Goal: Task Accomplishment & Management: Use online tool/utility

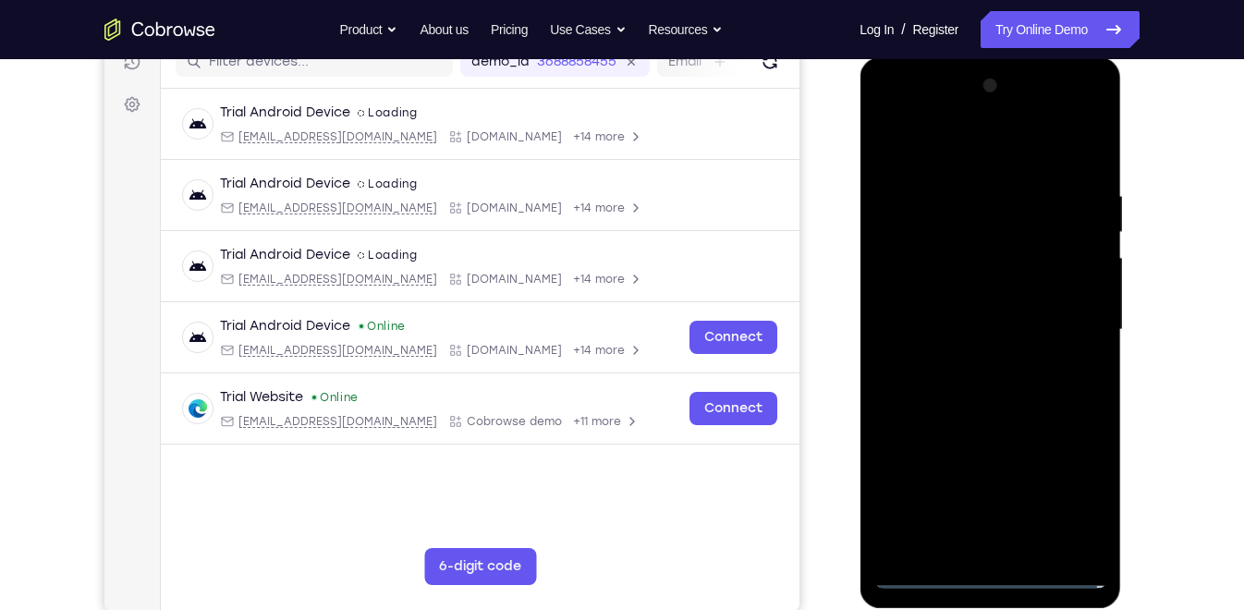
click at [982, 578] on div at bounding box center [990, 330] width 233 height 518
click at [1061, 499] on div at bounding box center [990, 330] width 233 height 518
click at [891, 110] on div at bounding box center [990, 330] width 233 height 518
click at [1070, 309] on div at bounding box center [990, 330] width 233 height 518
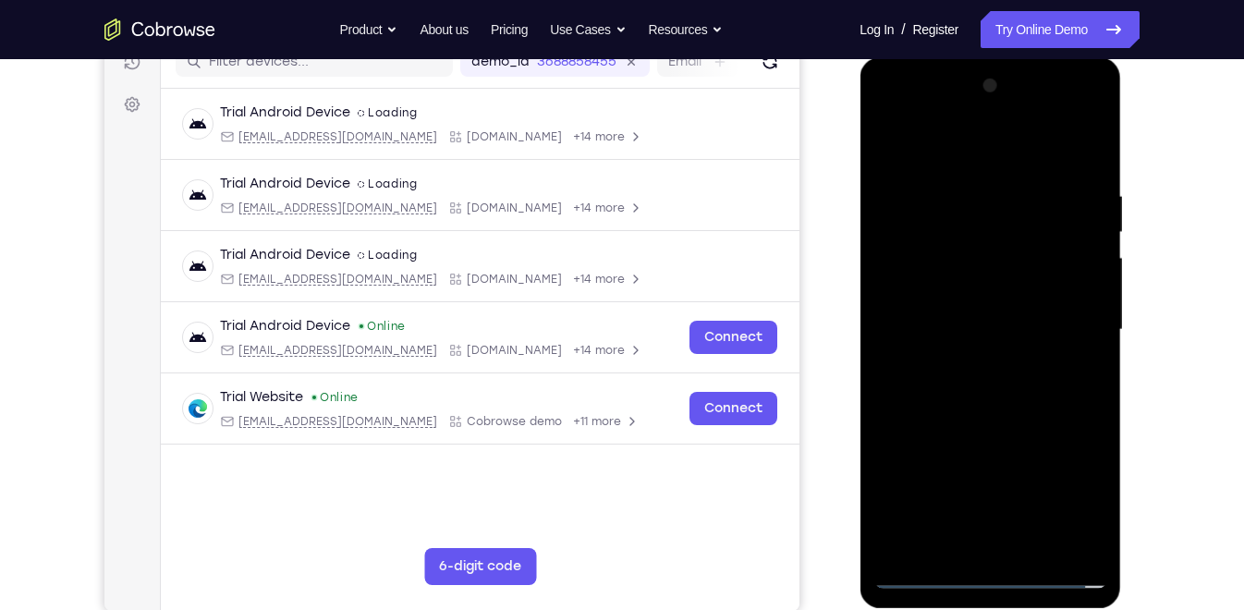
click at [1016, 546] on div at bounding box center [990, 330] width 233 height 518
click at [955, 309] on div at bounding box center [990, 330] width 233 height 518
click at [943, 292] on div at bounding box center [990, 330] width 233 height 518
click at [959, 327] on div at bounding box center [990, 330] width 233 height 518
click at [959, 389] on div at bounding box center [990, 330] width 233 height 518
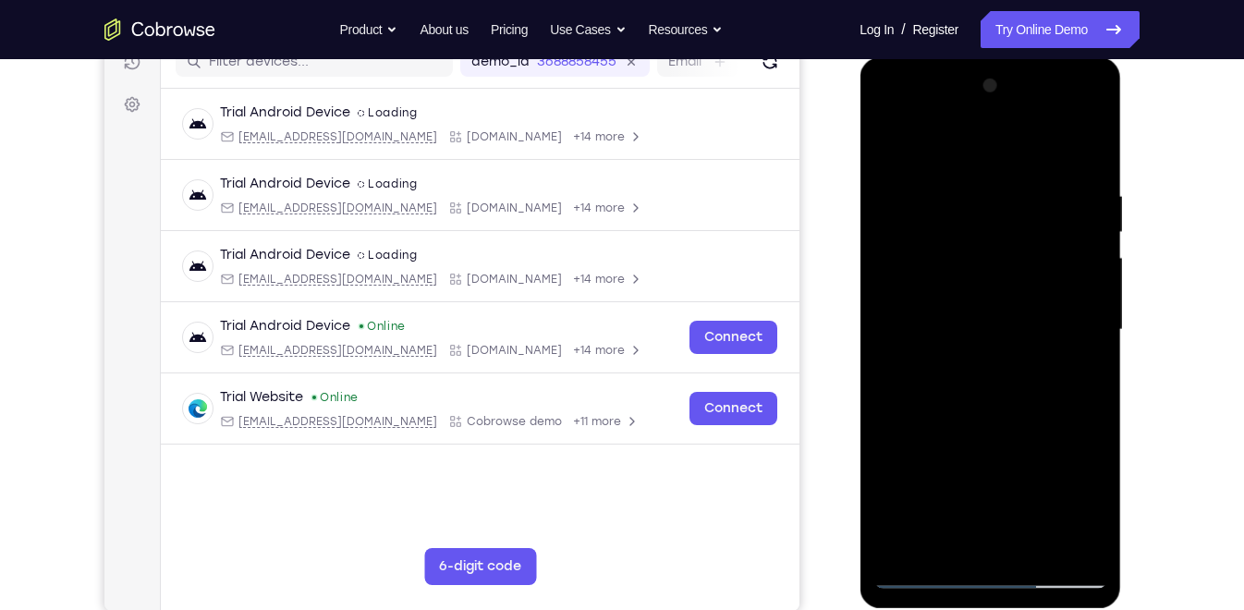
click at [989, 387] on div at bounding box center [990, 330] width 233 height 518
click at [969, 348] on div at bounding box center [990, 330] width 233 height 518
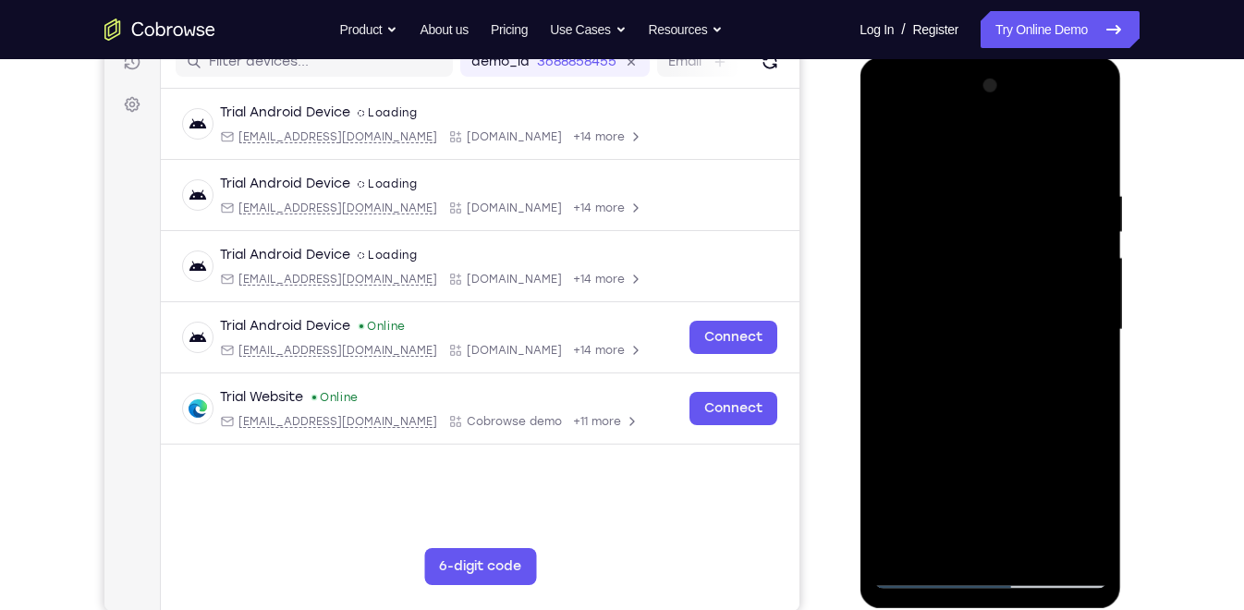
click at [944, 327] on div at bounding box center [990, 330] width 233 height 518
click at [973, 390] on div at bounding box center [990, 330] width 233 height 518
click at [973, 383] on div at bounding box center [990, 330] width 233 height 518
click at [984, 425] on div at bounding box center [990, 330] width 233 height 518
click at [980, 426] on div at bounding box center [990, 330] width 233 height 518
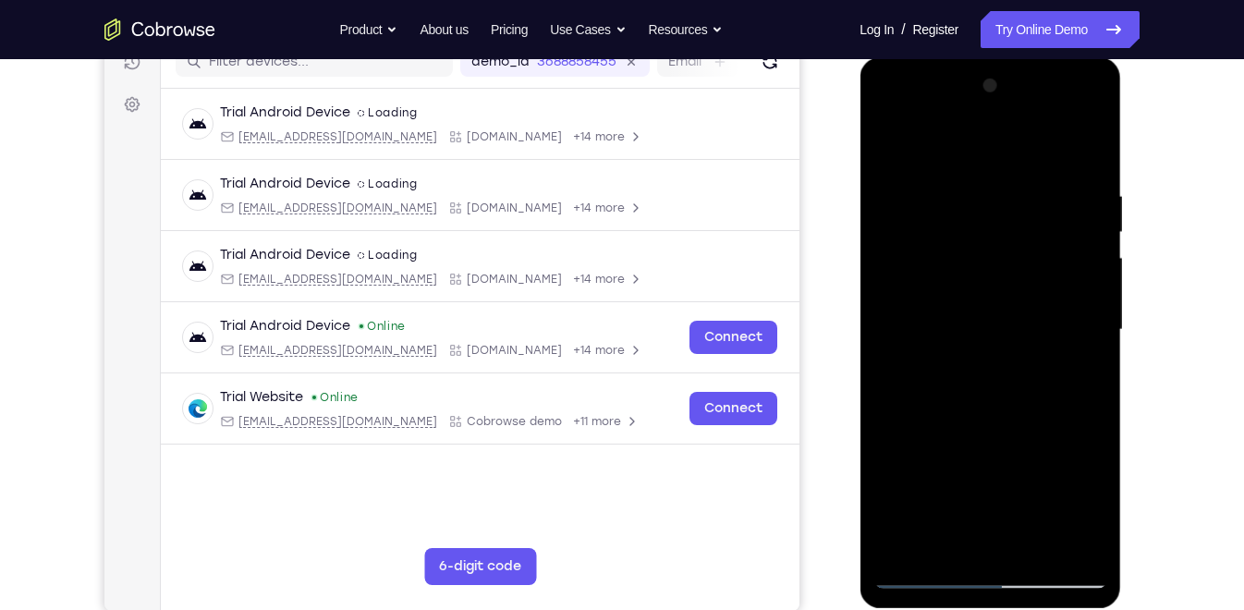
click at [967, 242] on div at bounding box center [990, 330] width 233 height 518
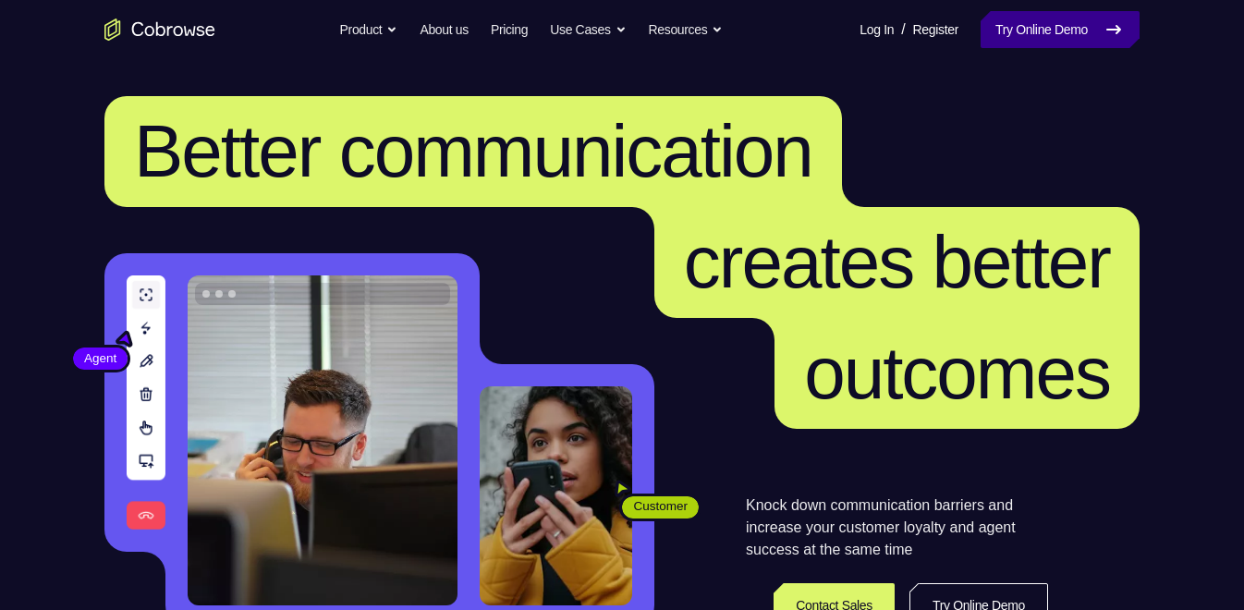
click at [1036, 39] on link "Try Online Demo" at bounding box center [1060, 29] width 159 height 37
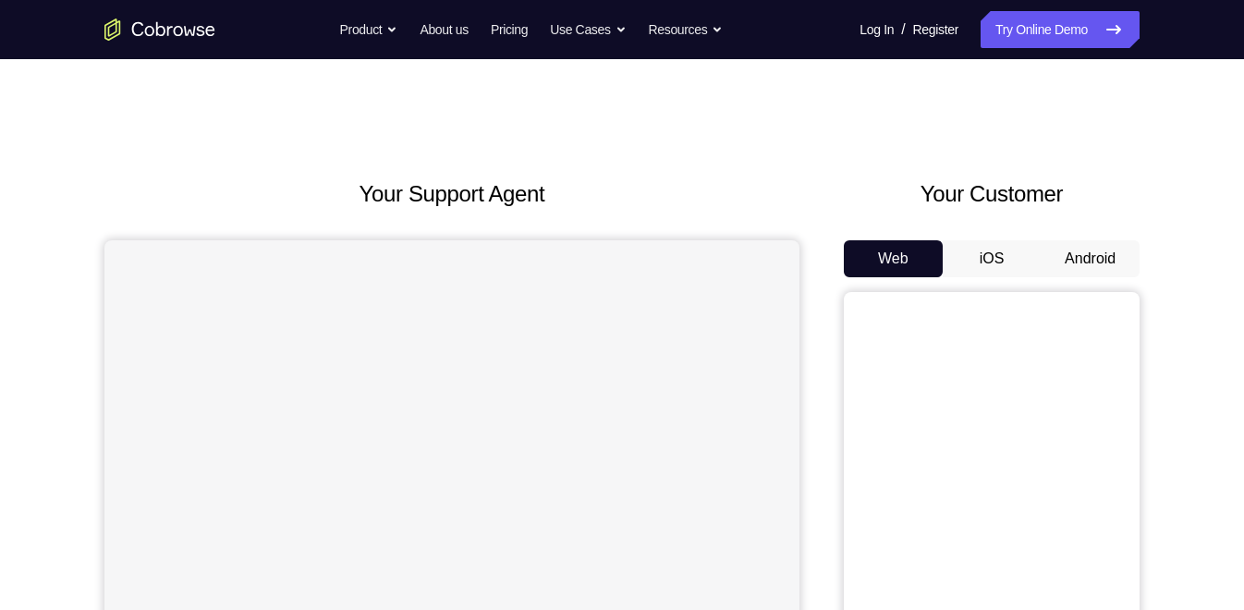
click at [1073, 272] on button "Android" at bounding box center [1090, 258] width 99 height 37
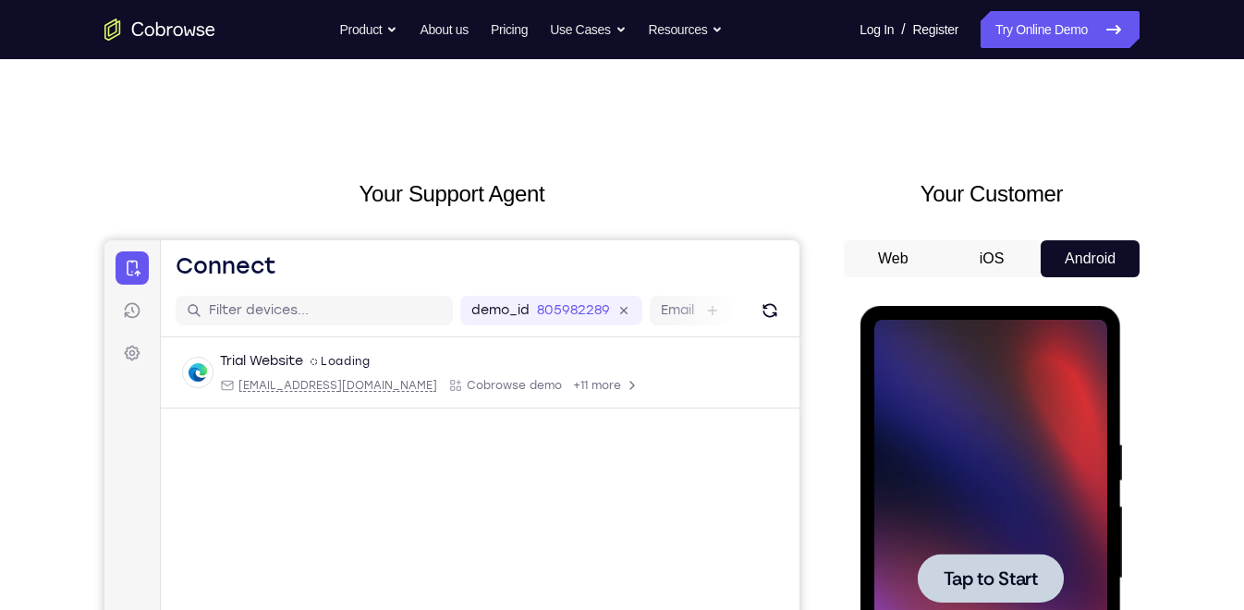
click at [1050, 450] on div at bounding box center [990, 579] width 233 height 518
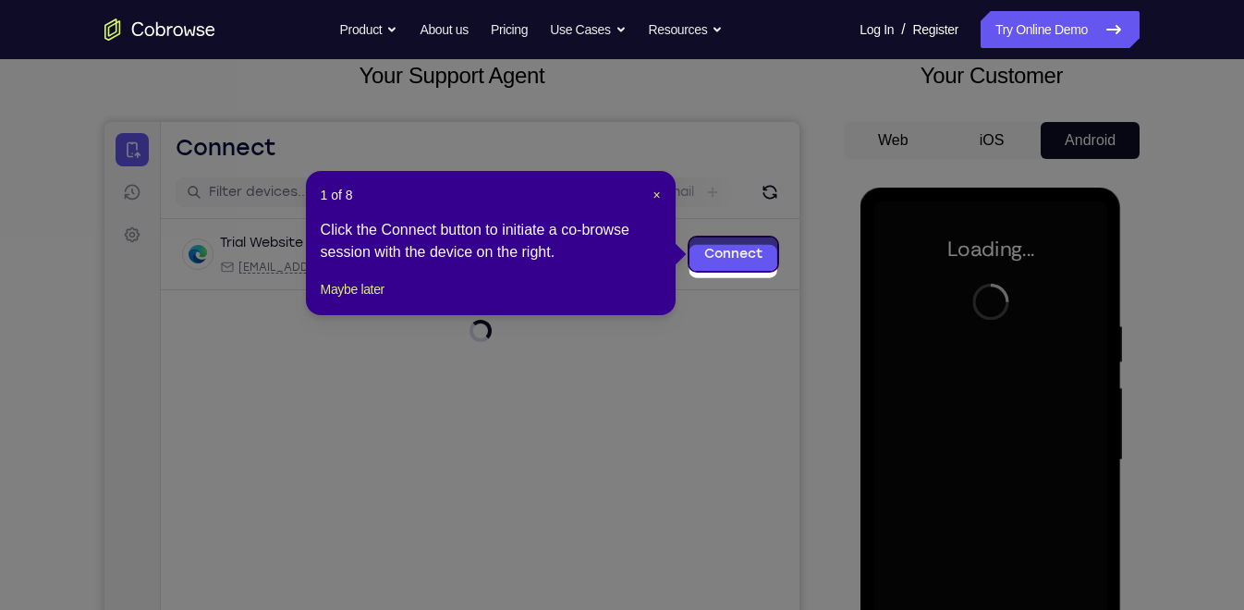
scroll to position [125, 0]
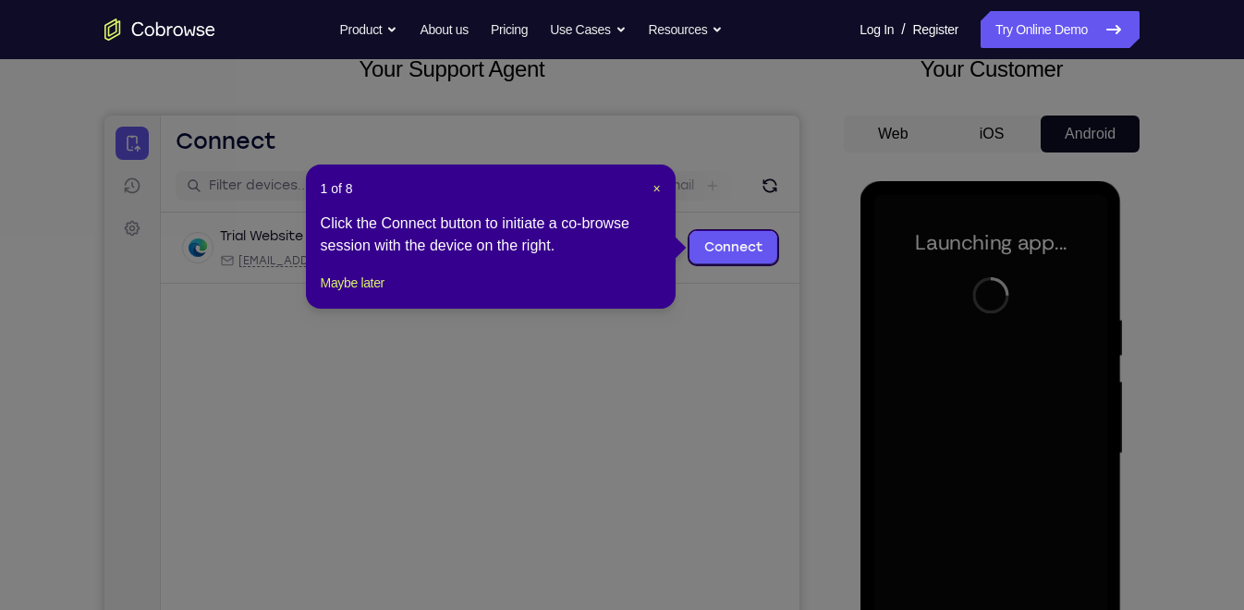
click at [651, 187] on header "1 of 8 ×" at bounding box center [491, 188] width 340 height 18
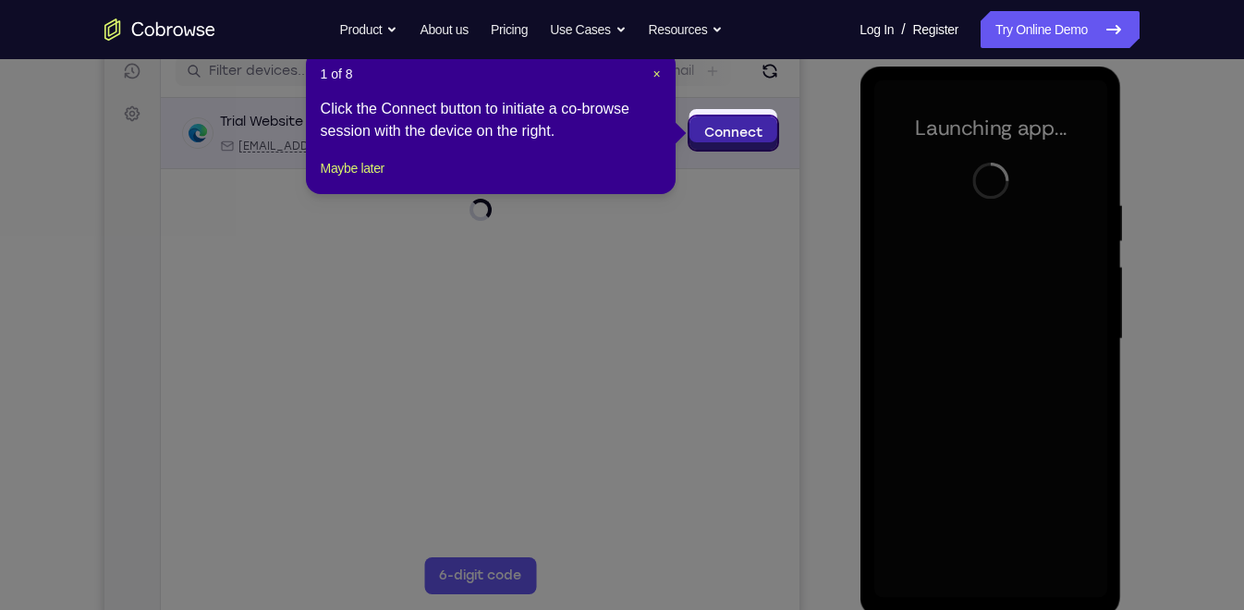
scroll to position [246, 0]
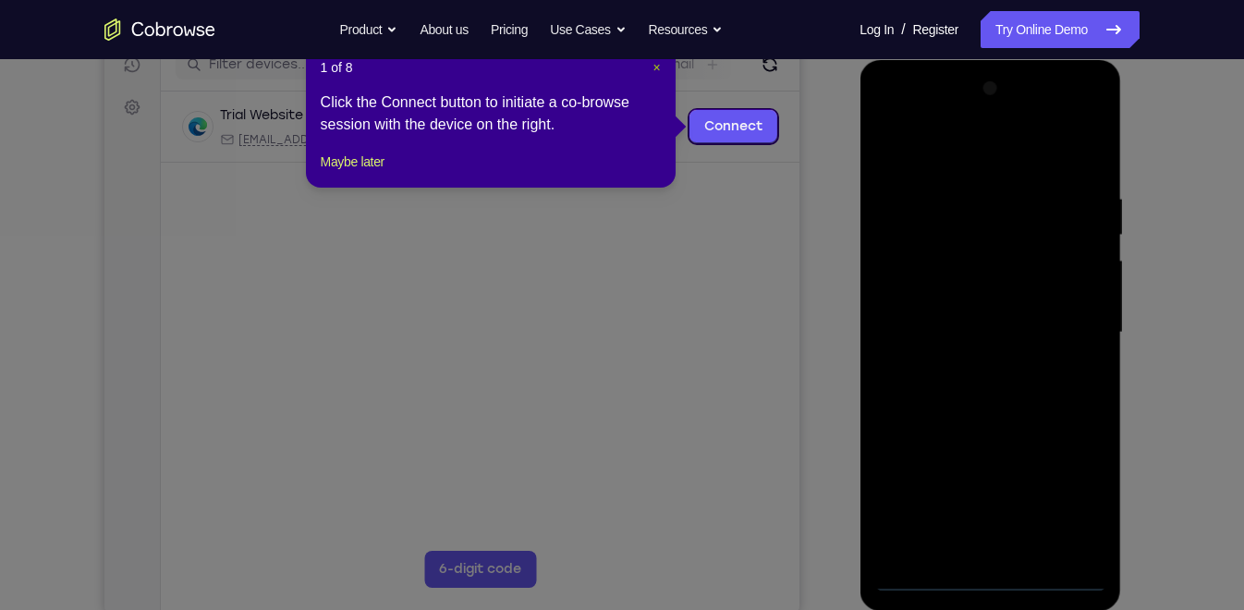
click at [658, 66] on span "×" at bounding box center [656, 67] width 7 height 15
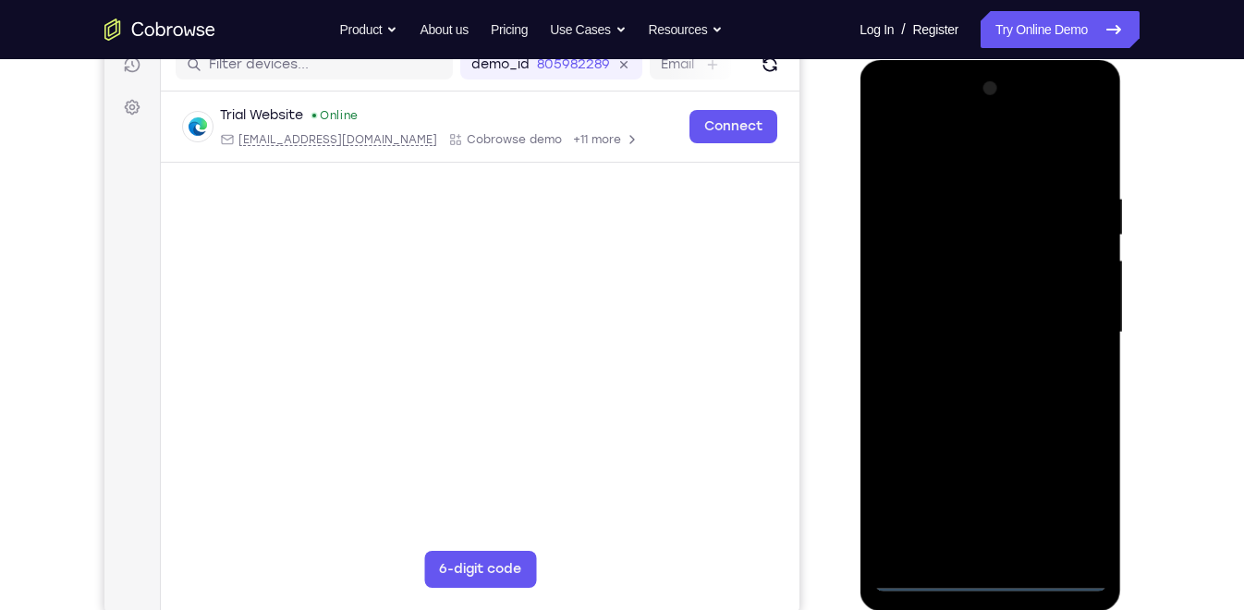
click at [993, 570] on div at bounding box center [990, 333] width 233 height 518
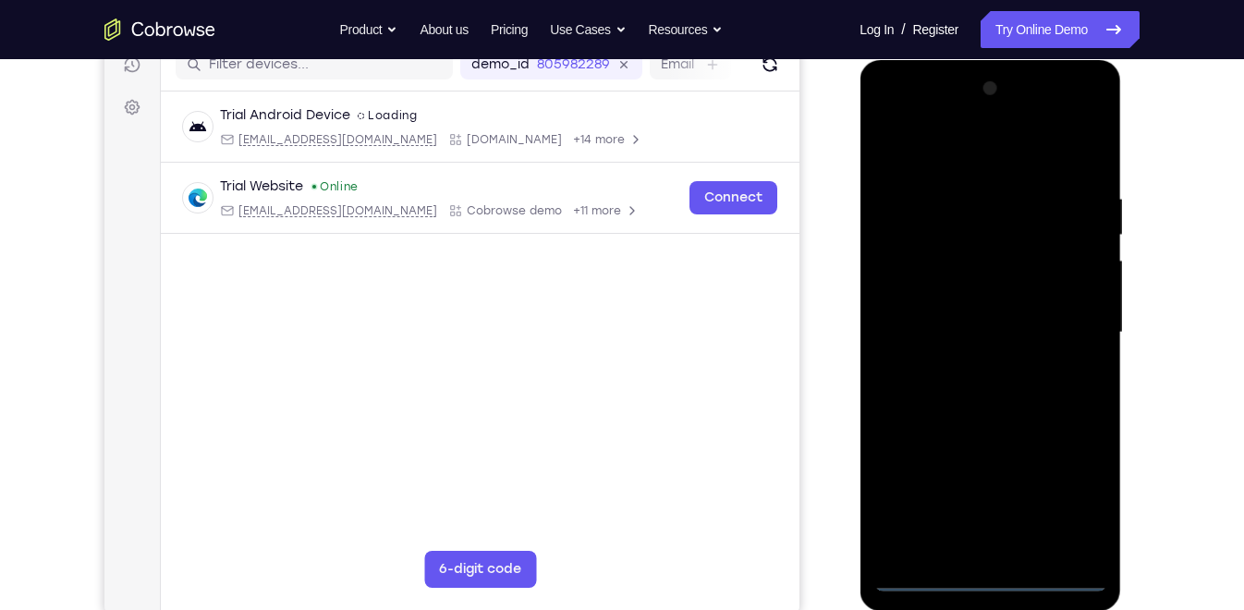
click at [993, 570] on div at bounding box center [990, 333] width 233 height 518
click at [998, 572] on div at bounding box center [990, 333] width 233 height 518
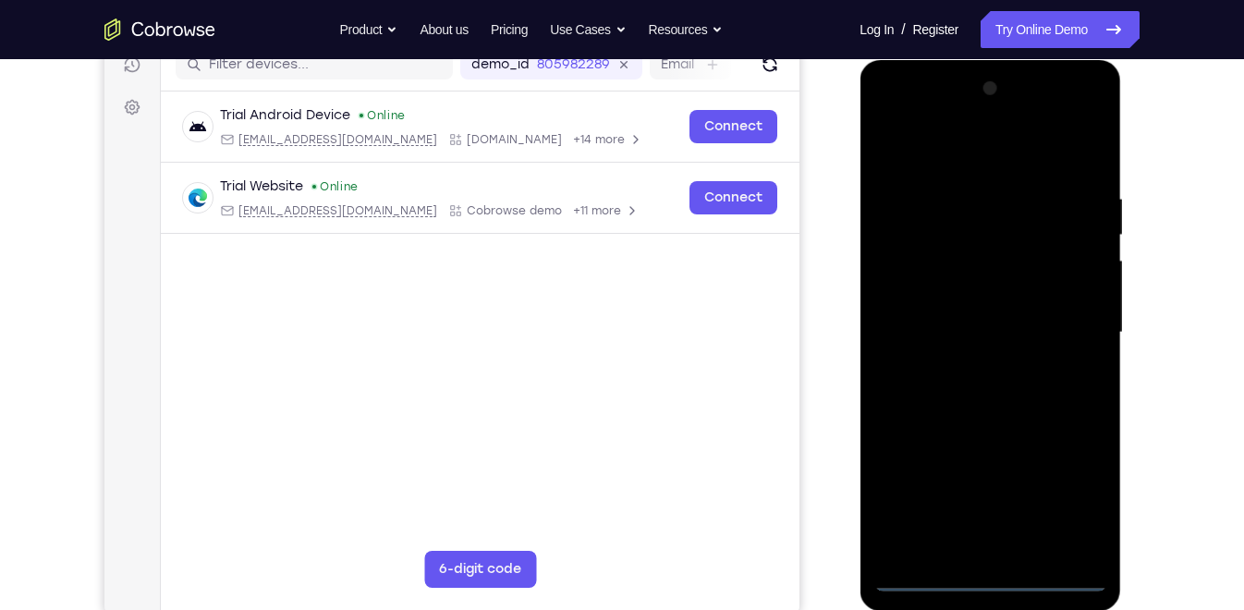
click at [1066, 505] on div at bounding box center [990, 333] width 233 height 518
click at [891, 117] on div at bounding box center [990, 333] width 233 height 518
click at [1072, 322] on div at bounding box center [990, 333] width 233 height 518
click at [970, 369] on div at bounding box center [990, 333] width 233 height 518
click at [948, 309] on div at bounding box center [990, 333] width 233 height 518
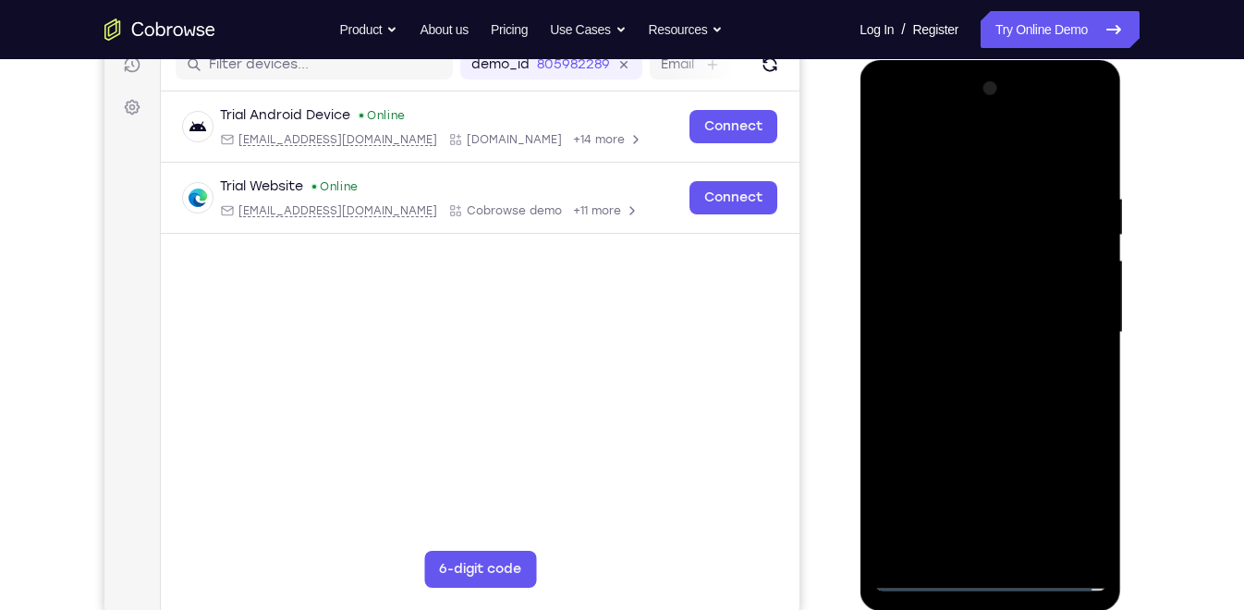
click at [933, 284] on div at bounding box center [990, 333] width 233 height 518
click at [992, 325] on div at bounding box center [990, 333] width 233 height 518
click at [1013, 398] on div at bounding box center [990, 333] width 233 height 518
click at [1047, 386] on div at bounding box center [990, 333] width 233 height 518
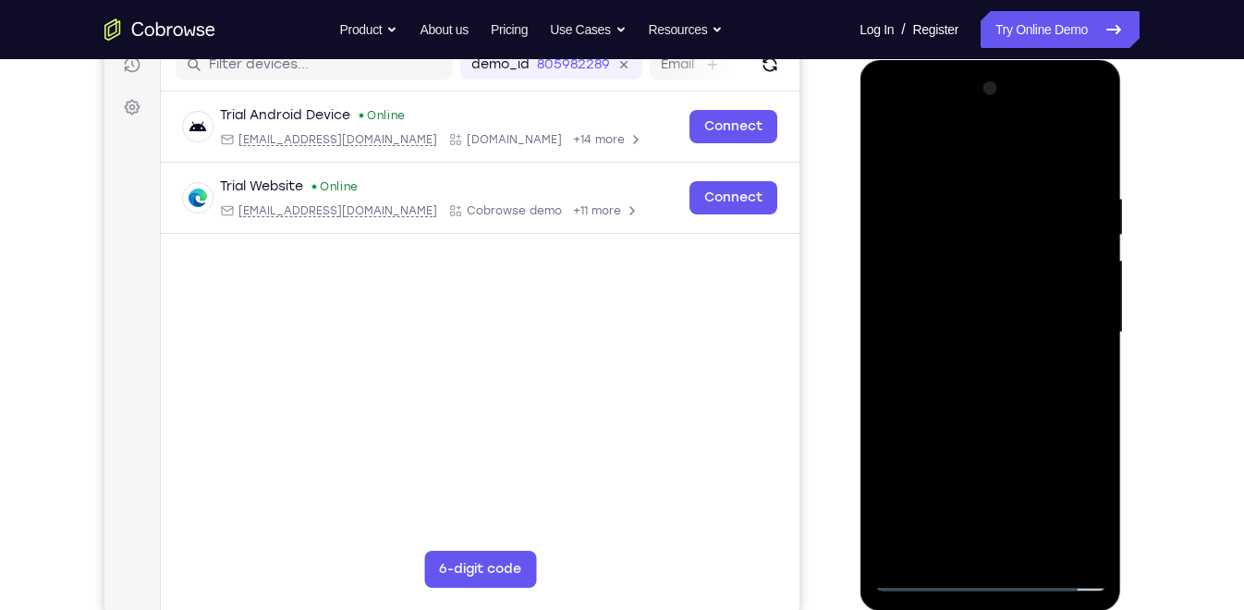
click at [1085, 360] on div at bounding box center [990, 333] width 233 height 518
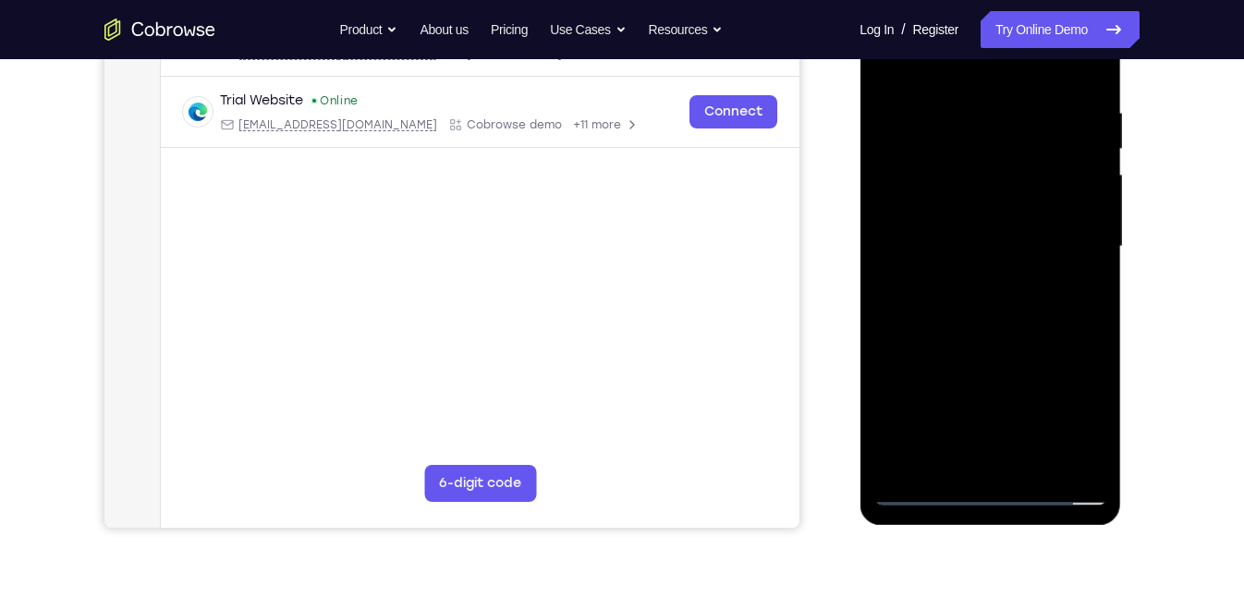
scroll to position [179, 0]
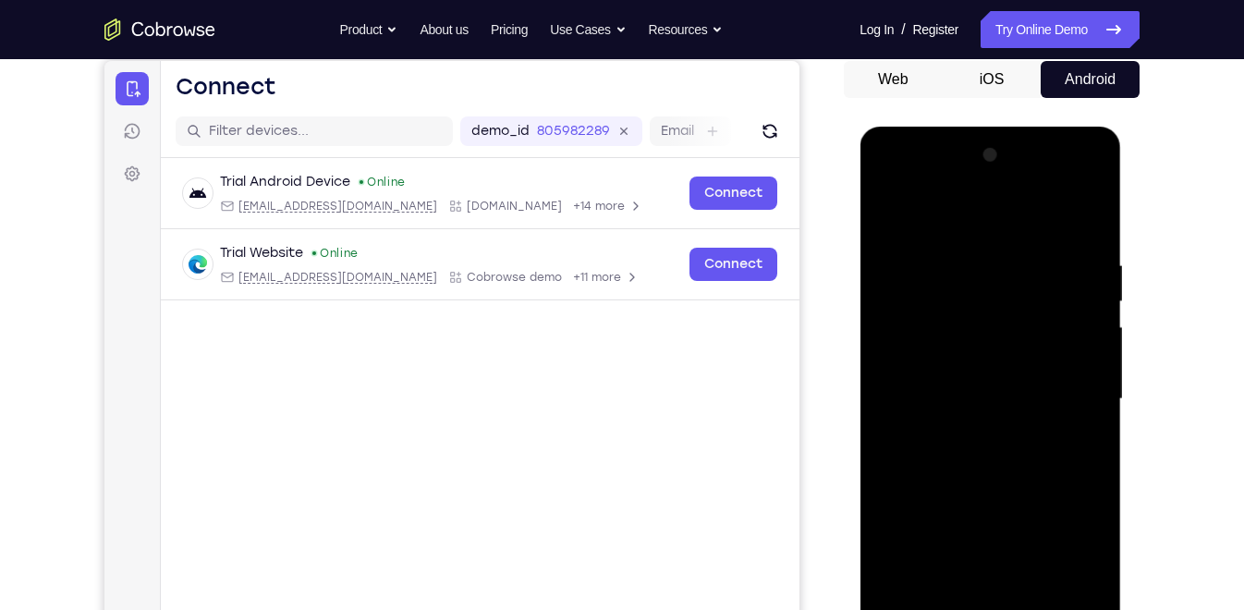
click at [965, 185] on div at bounding box center [990, 400] width 233 height 518
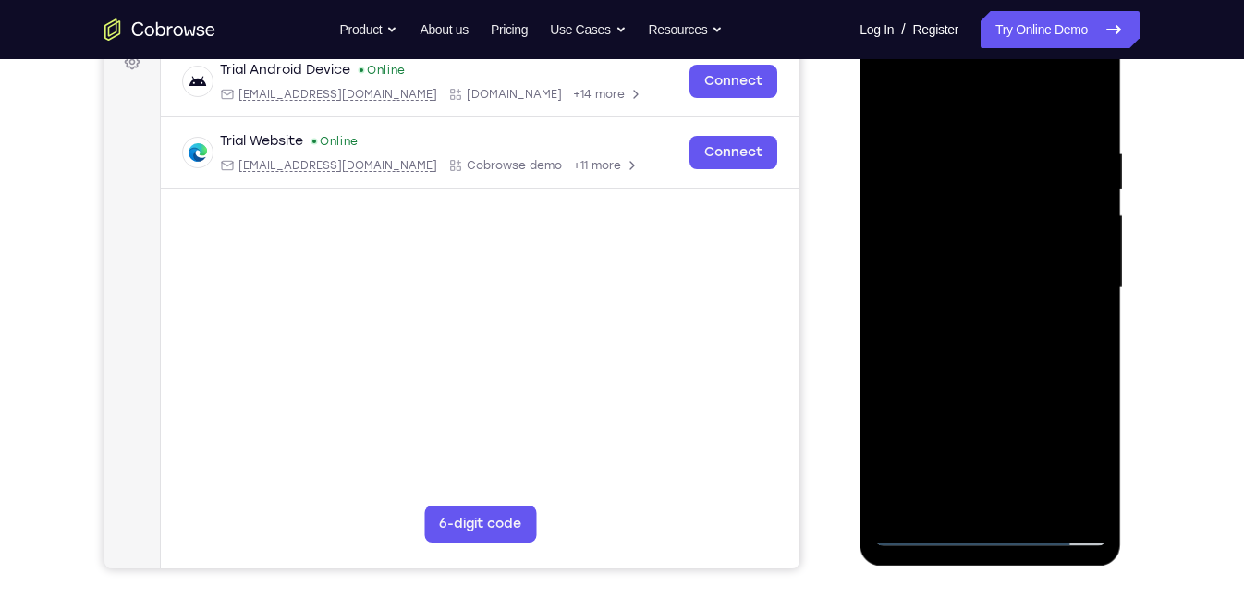
scroll to position [293, 0]
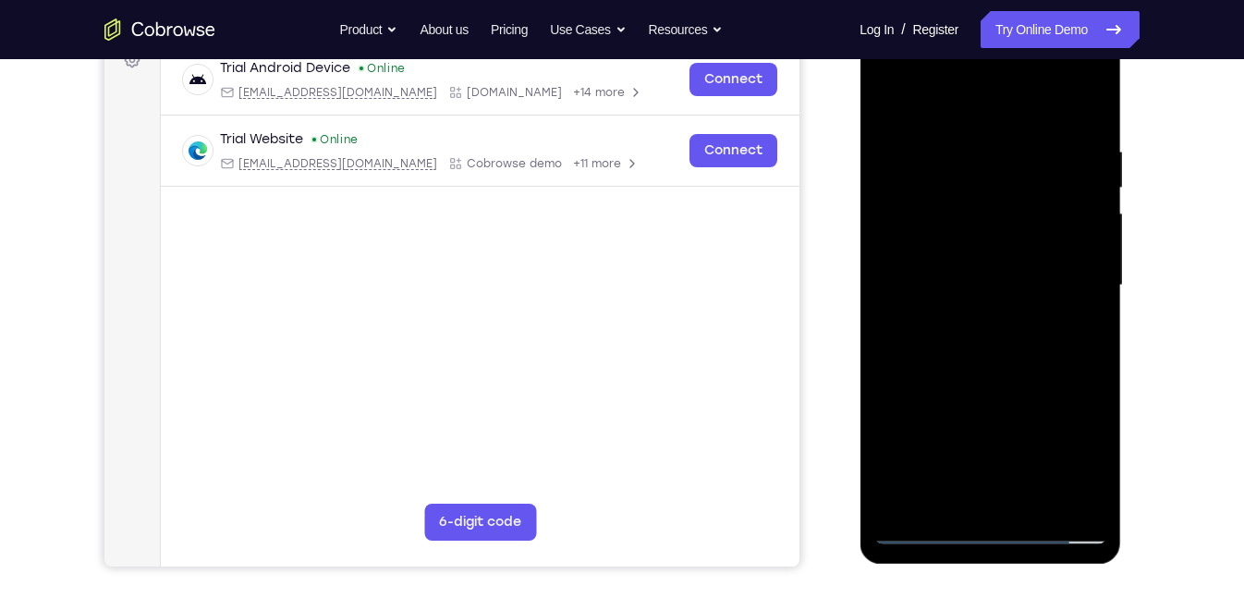
click at [926, 528] on div at bounding box center [990, 286] width 233 height 518
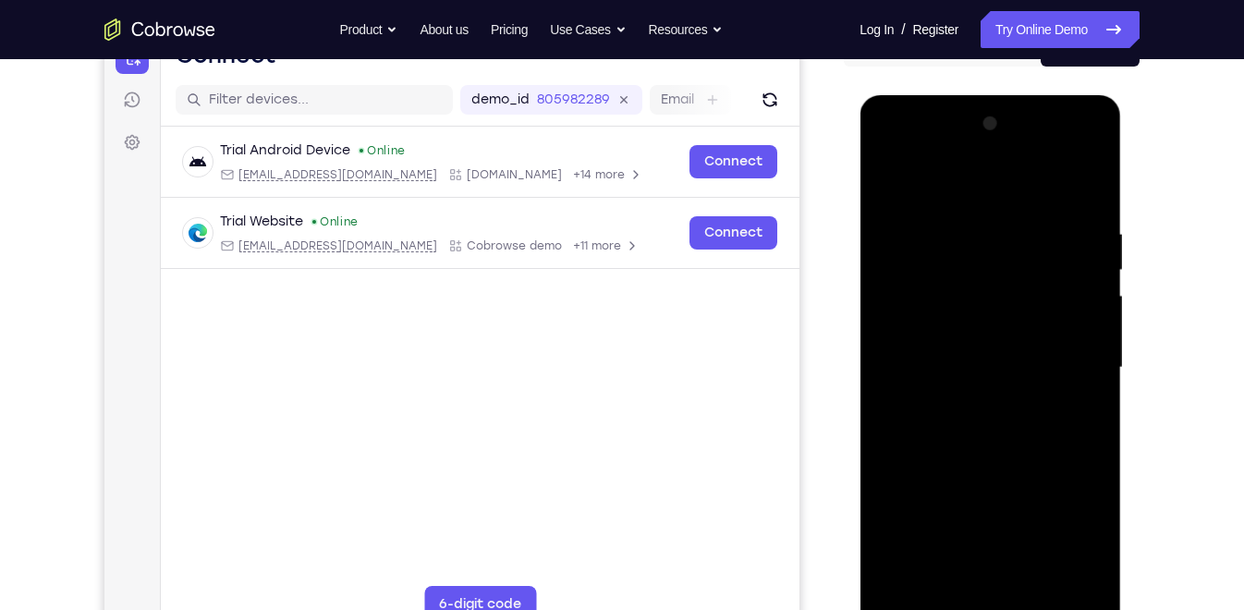
scroll to position [211, 0]
drag, startPoint x: 959, startPoint y: 188, endPoint x: 961, endPoint y: 138, distance: 50.0
click at [961, 138] on div at bounding box center [990, 368] width 233 height 518
click at [969, 438] on div at bounding box center [990, 368] width 233 height 518
click at [971, 420] on div at bounding box center [990, 368] width 233 height 518
